Goal: Transaction & Acquisition: Purchase product/service

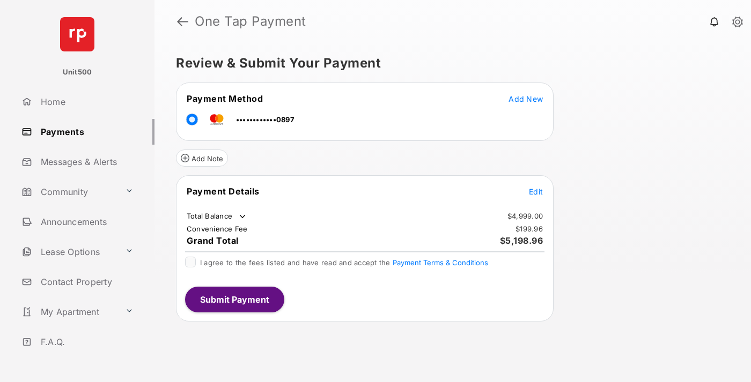
click at [536, 191] on span "Edit" at bounding box center [536, 191] width 14 height 9
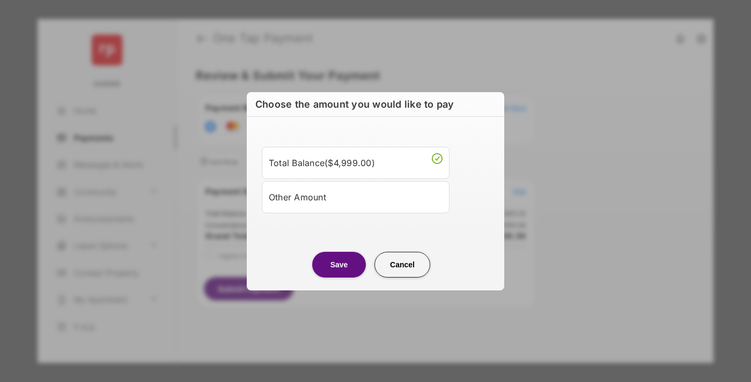
click at [356, 197] on div "Other Amount" at bounding box center [356, 197] width 174 height 18
type input "****"
click at [339, 277] on button "Save" at bounding box center [339, 264] width 54 height 26
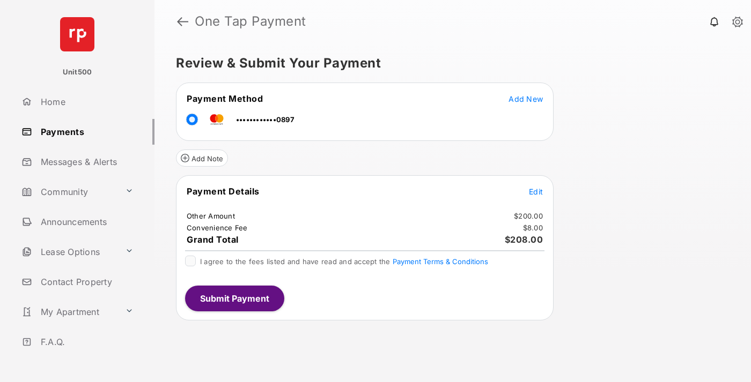
click at [536, 191] on span "Edit" at bounding box center [536, 191] width 14 height 9
click at [234, 298] on button "Submit Payment" at bounding box center [234, 299] width 99 height 26
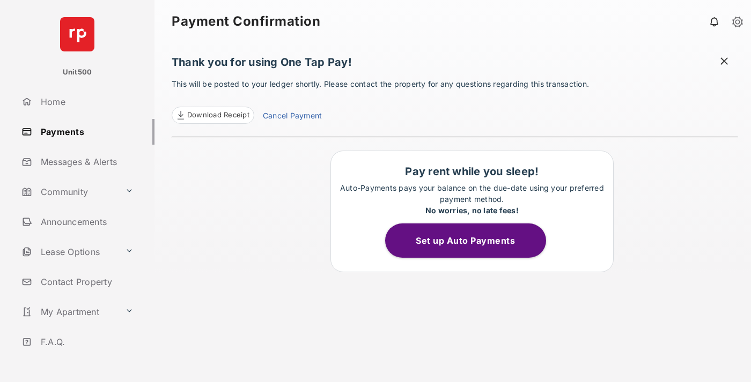
click at [212, 115] on span "Download Receipt" at bounding box center [218, 115] width 62 height 11
click at [724, 62] on span at bounding box center [724, 62] width 11 height 13
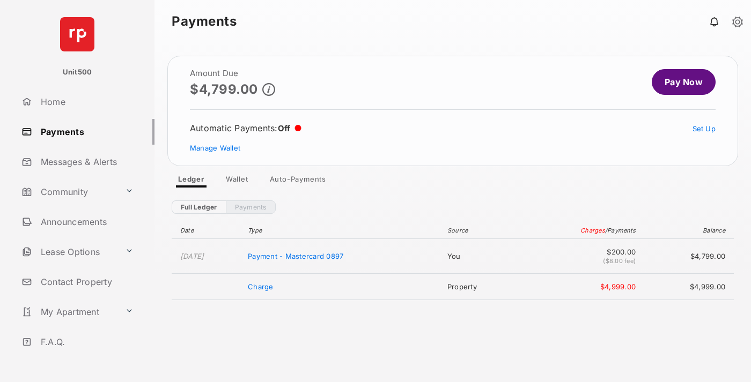
click at [215, 148] on link "Manage Wallet" at bounding box center [215, 148] width 50 height 9
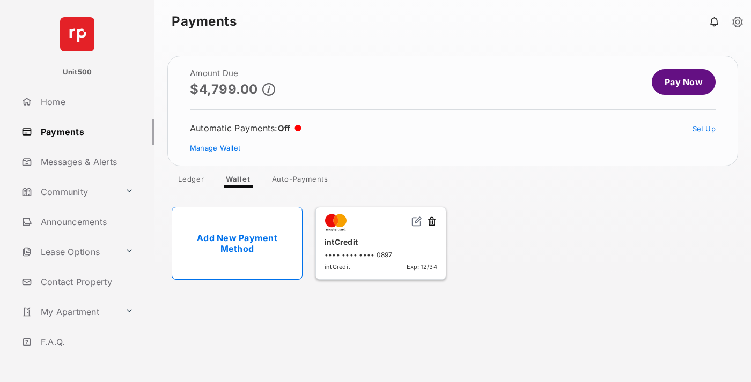
click at [432, 222] on button at bounding box center [431, 222] width 11 height 12
